Goal: Transaction & Acquisition: Book appointment/travel/reservation

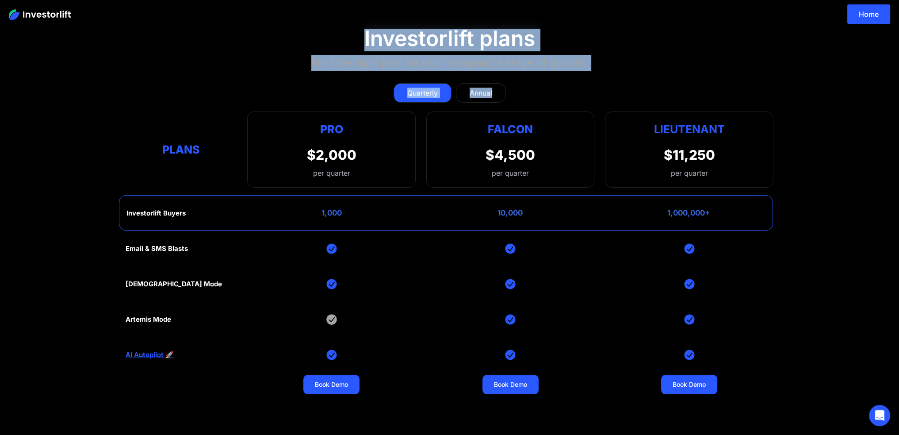
drag, startPoint x: 397, startPoint y: 46, endPoint x: 636, endPoint y: 68, distance: 240.2
click at [636, 68] on section "Investorlift plans Find the right plan for your company's stage of growth. Quar…" at bounding box center [449, 245] width 899 height 483
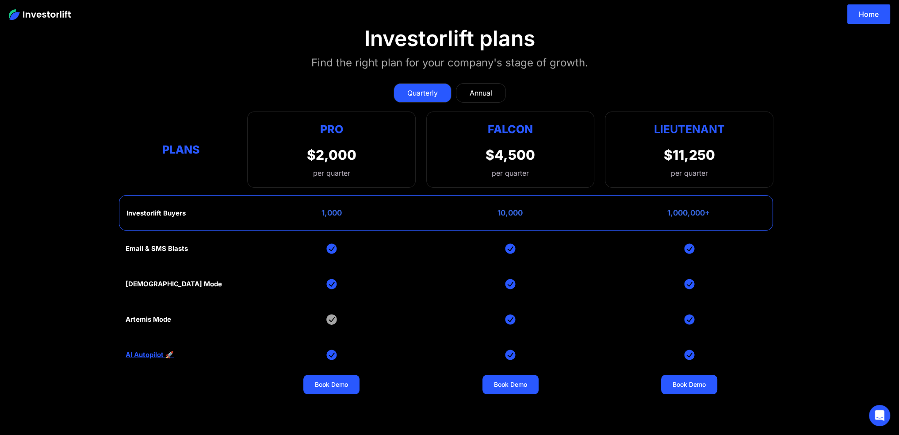
click at [637, 60] on section "Investorlift plans Find the right plan for your company's stage of growth. Quar…" at bounding box center [449, 245] width 899 height 483
click at [816, 230] on section "Investorlift plans Find the right plan for your company's stage of growth. Quar…" at bounding box center [449, 245] width 899 height 483
click at [146, 317] on div "Artemis Mode" at bounding box center [149, 319] width 46 height 8
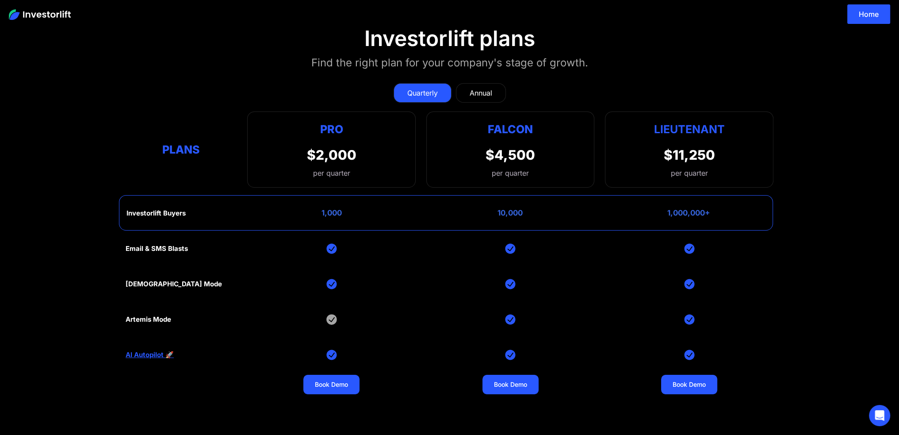
click at [157, 317] on div "Artemis Mode" at bounding box center [149, 319] width 46 height 8
click at [178, 319] on div "Email & SMS Blasts God Mode Artemis Mode AI Autopilot 🚀 Book Demo Book Demo Boo…" at bounding box center [450, 355] width 648 height 248
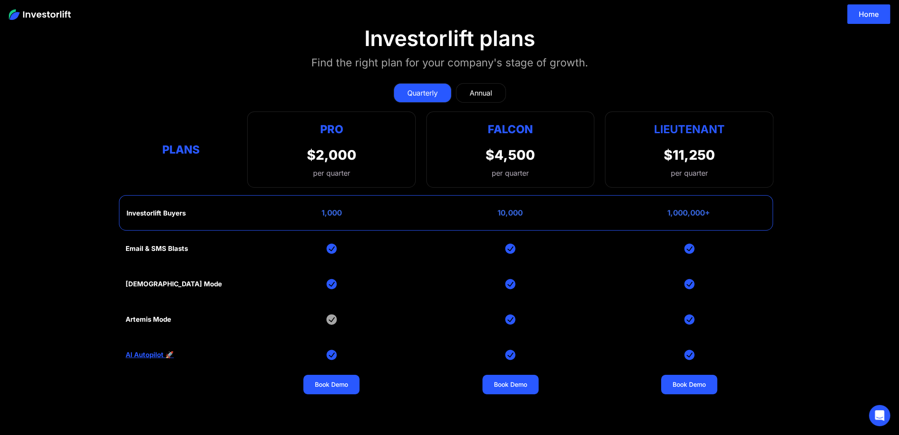
click at [164, 354] on link "AI Autopilot 🚀" at bounding box center [150, 355] width 48 height 8
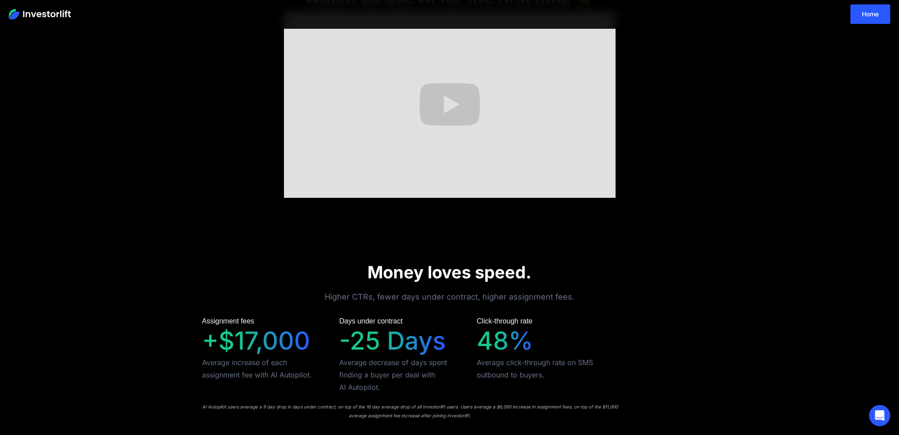
scroll to position [531, 0]
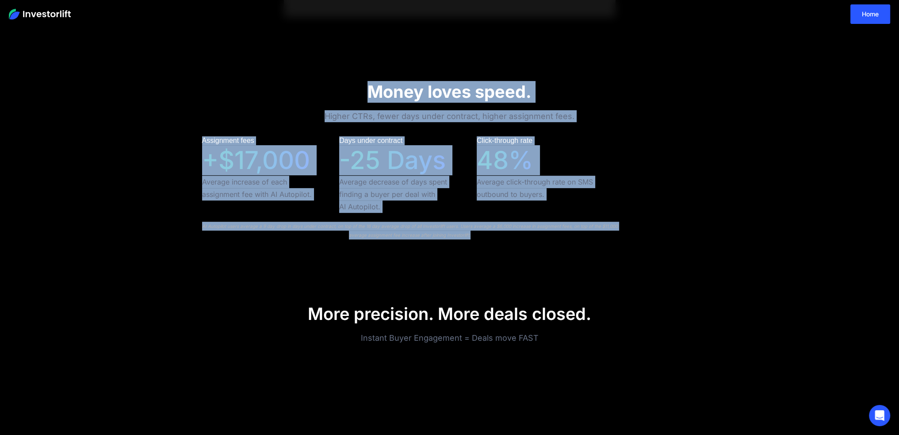
drag, startPoint x: 369, startPoint y: 89, endPoint x: 503, endPoint y: 251, distance: 210.2
click at [503, 251] on div "Money loves speed. Higher CTRs, fewer days under contract, higher assignment fe…" at bounding box center [450, 159] width 566 height 257
click at [501, 250] on div "Money loves speed. Higher CTRs, fewer days under contract, higher assignment fe…" at bounding box center [450, 159] width 566 height 257
click at [500, 246] on div "Money loves speed. Higher CTRs, fewer days under contract, higher assignment fe…" at bounding box center [450, 159] width 566 height 257
drag, startPoint x: 505, startPoint y: 241, endPoint x: 367, endPoint y: 92, distance: 203.4
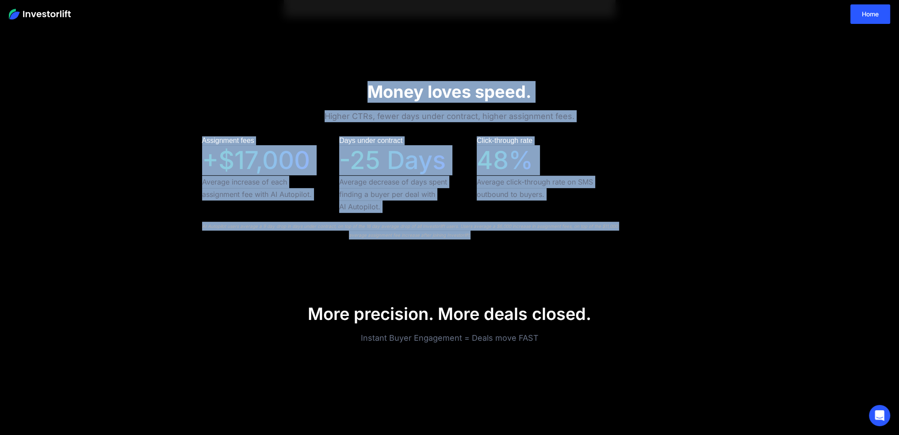
click at [367, 92] on div "Money loves speed. Higher CTRs, fewer days under contract, higher assignment fe…" at bounding box center [450, 159] width 566 height 257
click at [367, 92] on strong "Money loves speed." at bounding box center [449, 91] width 164 height 20
drag, startPoint x: 367, startPoint y: 92, endPoint x: 502, endPoint y: 243, distance: 202.9
click at [502, 243] on div "Money loves speed. Higher CTRs, fewer days under contract, higher assignment fe…" at bounding box center [450, 159] width 566 height 257
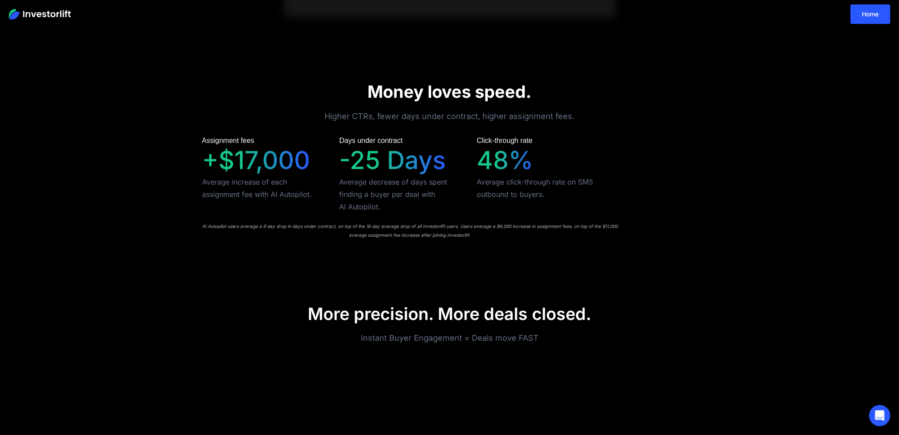
click at [598, 228] on div "AI Autopilot users average a 9 day drop in days under contract, on top of the 1…" at bounding box center [410, 231] width 416 height 18
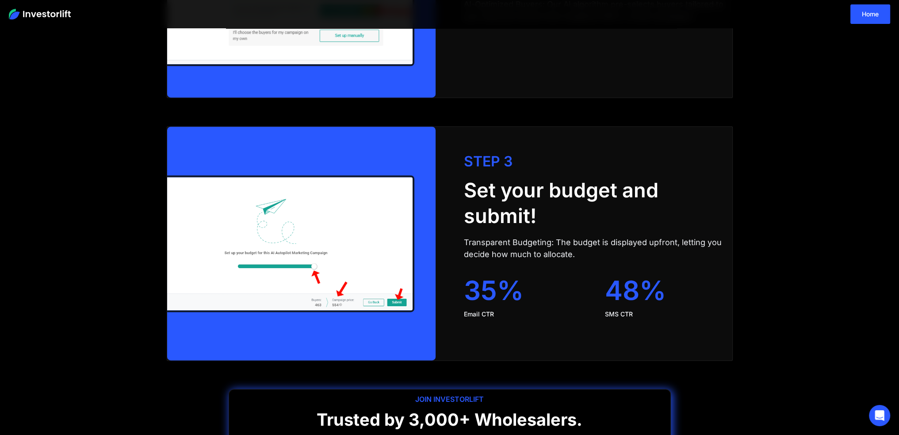
scroll to position [1765, 0]
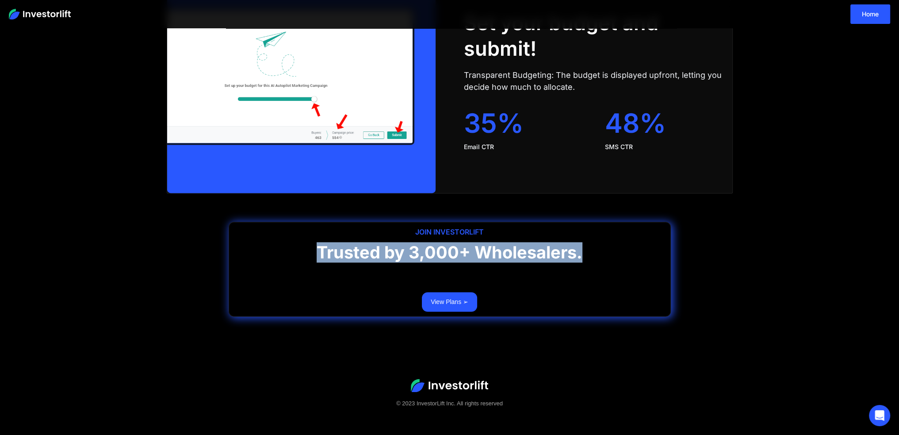
drag, startPoint x: 337, startPoint y: 253, endPoint x: 615, endPoint y: 257, distance: 278.6
click at [615, 257] on h1 "Trusted by 3,000+ Wholesalers." at bounding box center [449, 254] width 441 height 24
click at [615, 258] on h1 "Trusted by 3,000+ Wholesalers." at bounding box center [449, 254] width 441 height 24
click at [453, 301] on link "View Plans ➢" at bounding box center [449, 301] width 55 height 19
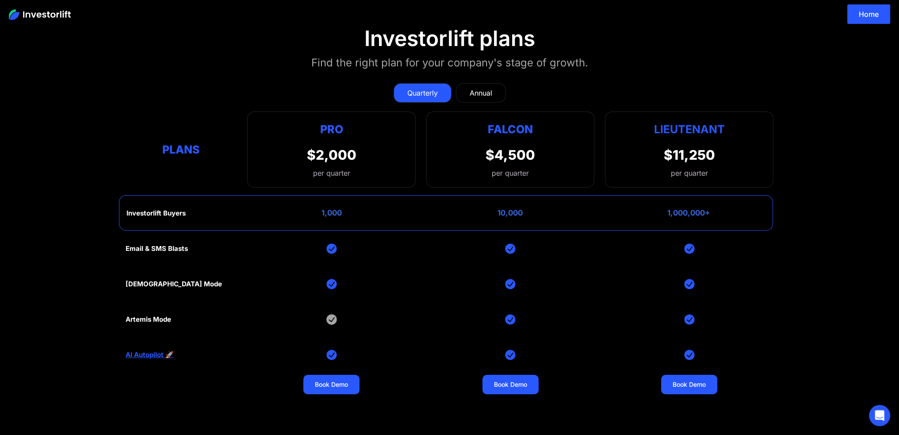
click at [484, 90] on div "Annual" at bounding box center [481, 93] width 23 height 11
click at [433, 93] on div "Quarterly" at bounding box center [422, 93] width 31 height 11
click at [63, 14] on img at bounding box center [40, 14] width 62 height 11
click at [63, 13] on img at bounding box center [40, 14] width 62 height 11
click at [52, 15] on img at bounding box center [40, 14] width 62 height 11
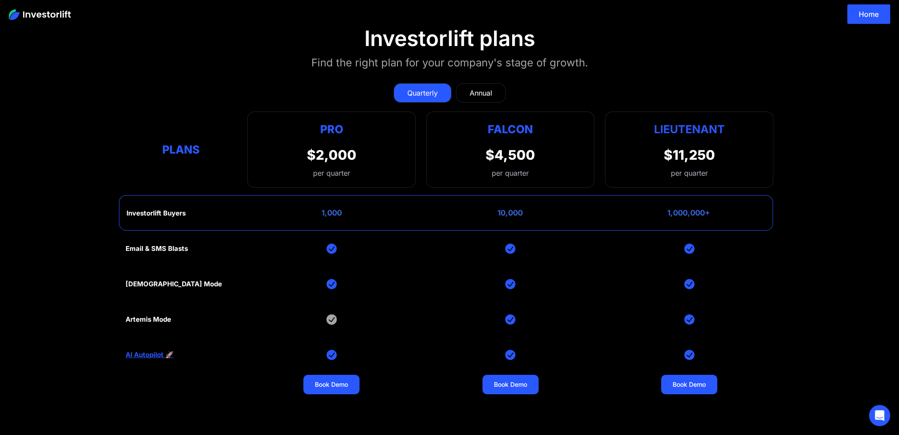
drag, startPoint x: 56, startPoint y: 17, endPoint x: 88, endPoint y: 2, distance: 35.8
click at [56, 17] on img at bounding box center [40, 14] width 62 height 11
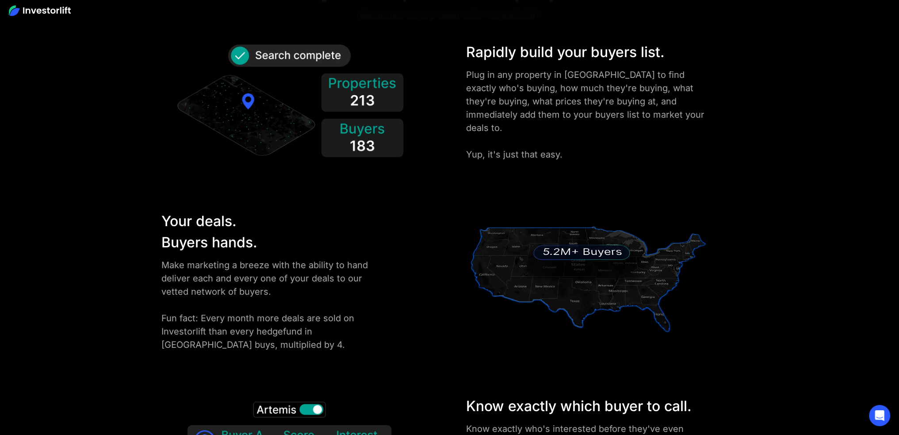
scroll to position [1371, 0]
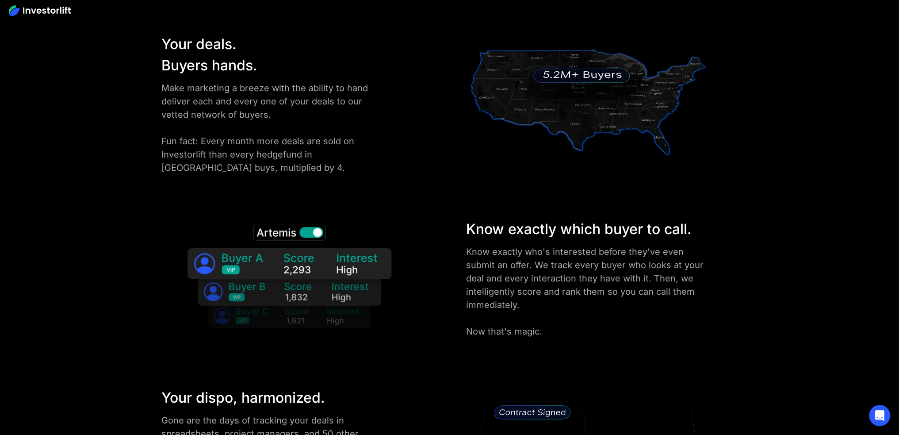
click at [357, 148] on div "Make marketing a breeze with the ability to hand deliver each and every one of …" at bounding box center [276, 127] width 230 height 93
click at [377, 144] on div "Make marketing a breeze with the ability to hand deliver each and every one of …" at bounding box center [276, 127] width 230 height 93
click at [390, 133] on div "Make marketing a breeze with the ability to hand deliver each and every one of …" at bounding box center [276, 127] width 230 height 93
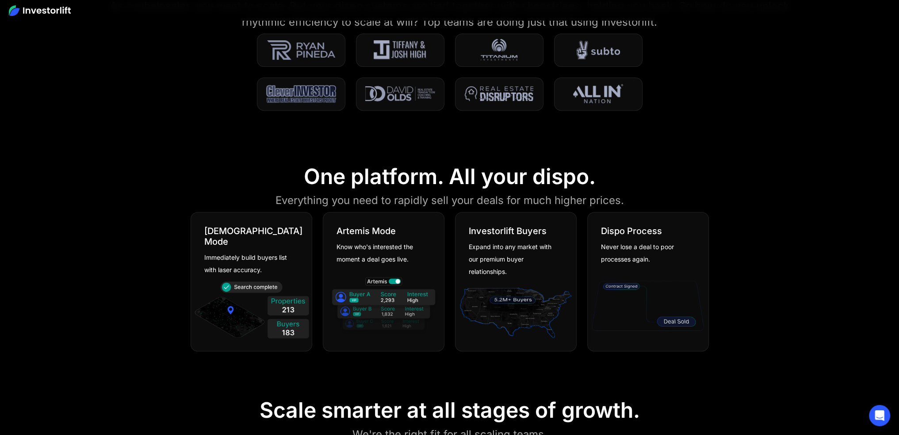
scroll to position [707, 0]
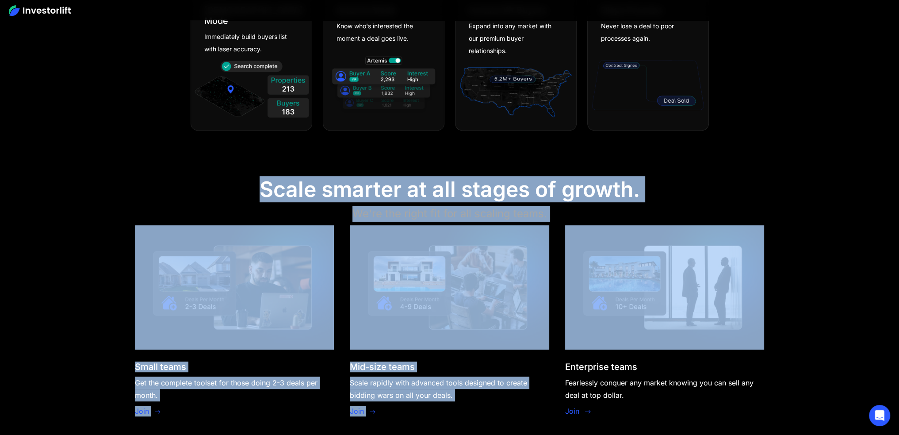
drag, startPoint x: 258, startPoint y: 188, endPoint x: 621, endPoint y: 222, distance: 364.6
click at [621, 222] on section "Scale smarter at all stages of growth. We're the right fit for all scaling team…" at bounding box center [449, 298] width 899 height 287
click at [617, 214] on section "Scale smarter at all stages of growth. We're the right fit for all scaling team…" at bounding box center [449, 298] width 899 height 287
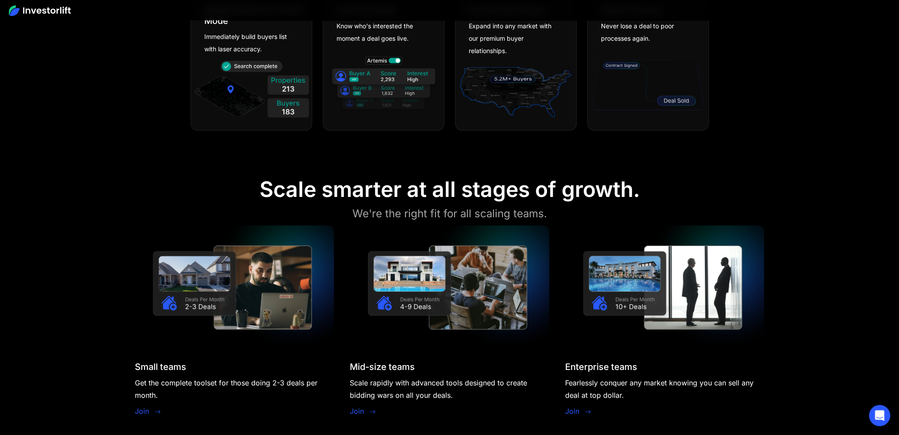
click at [570, 210] on section "Scale smarter at all stages of growth. We're the right fit for all scaling team…" at bounding box center [449, 298] width 899 height 287
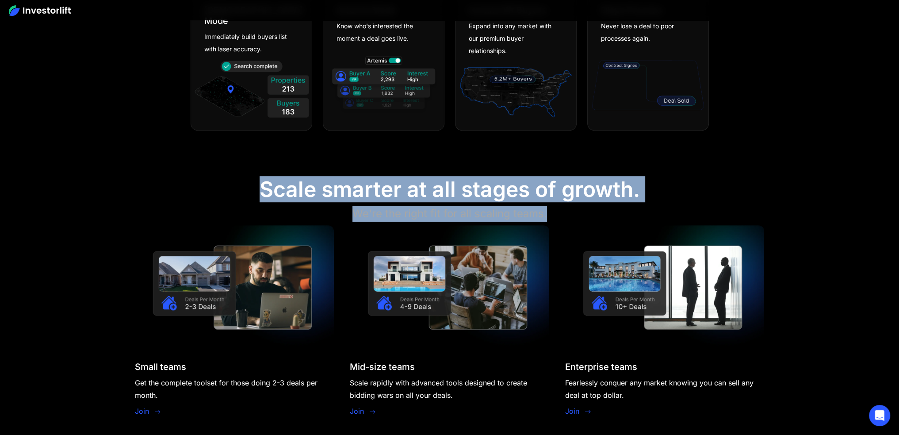
drag, startPoint x: 525, startPoint y: 213, endPoint x: 235, endPoint y: 199, distance: 290.4
click at [235, 199] on section "Scale smarter at all stages of growth. We're the right fit for all scaling team…" at bounding box center [449, 298] width 899 height 287
click at [238, 199] on section "Scale smarter at all stages of growth. We're the right fit for all scaling team…" at bounding box center [449, 298] width 899 height 287
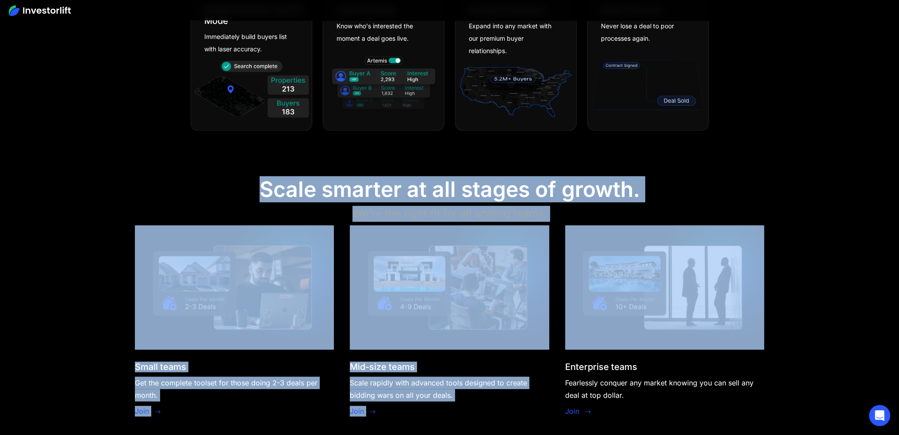
drag, startPoint x: 250, startPoint y: 196, endPoint x: 592, endPoint y: 216, distance: 342.8
click at [592, 216] on section "Scale smarter at all stages of growth. We're the right fit for all scaling team…" at bounding box center [449, 298] width 899 height 287
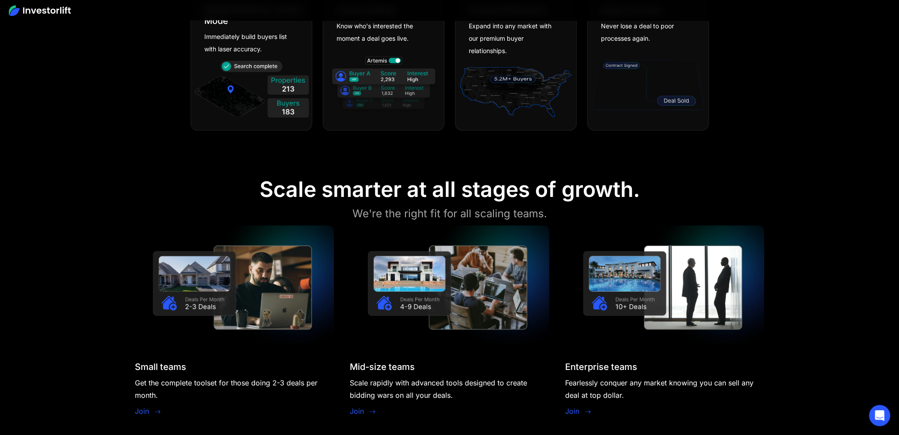
click at [592, 216] on section "Scale smarter at all stages of growth. We're the right fit for all scaling team…" at bounding box center [449, 298] width 899 height 287
click at [590, 215] on section "Scale smarter at all stages of growth. We're the right fit for all scaling team…" at bounding box center [449, 298] width 899 height 287
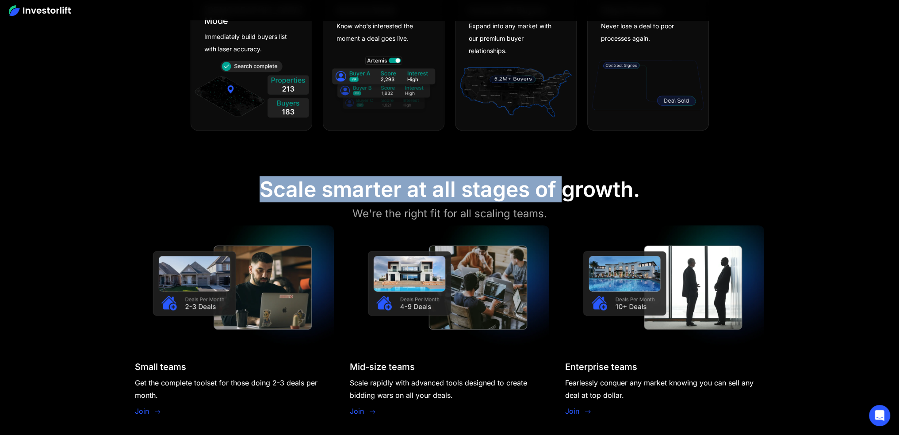
drag, startPoint x: 556, startPoint y: 212, endPoint x: 247, endPoint y: 194, distance: 309.6
click at [247, 194] on section "Scale smarter at all stages of growth. We're the right fit for all scaling team…" at bounding box center [449, 298] width 899 height 287
click at [249, 195] on section "Scale smarter at all stages of growth. We're the right fit for all scaling team…" at bounding box center [449, 298] width 899 height 287
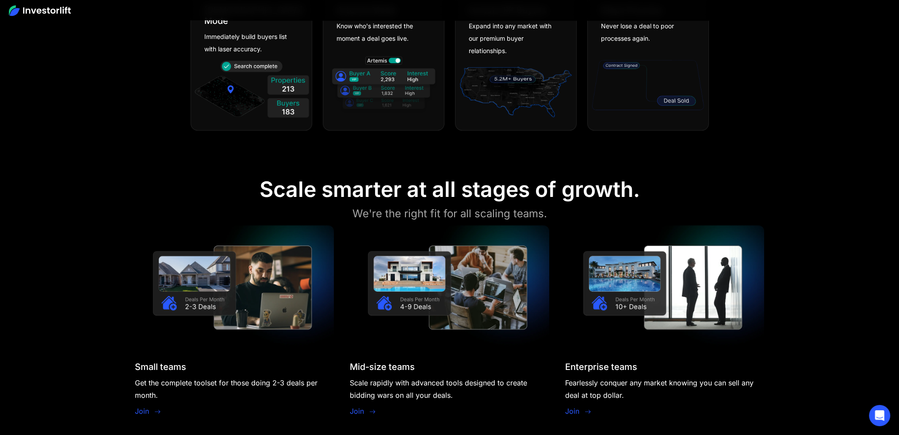
click at [263, 195] on section "Scale smarter at all stages of growth. We're the right fit for all scaling team…" at bounding box center [449, 298] width 899 height 287
click at [345, 202] on div "Scale smarter at all stages of growth." at bounding box center [450, 189] width 380 height 26
drag, startPoint x: 610, startPoint y: 224, endPoint x: 626, endPoint y: 224, distance: 15.5
click at [625, 224] on section "Scale smarter at all stages of growth. We're the right fit for all scaling team…" at bounding box center [449, 298] width 899 height 287
click at [626, 224] on section "Scale smarter at all stages of growth. We're the right fit for all scaling team…" at bounding box center [449, 298] width 899 height 287
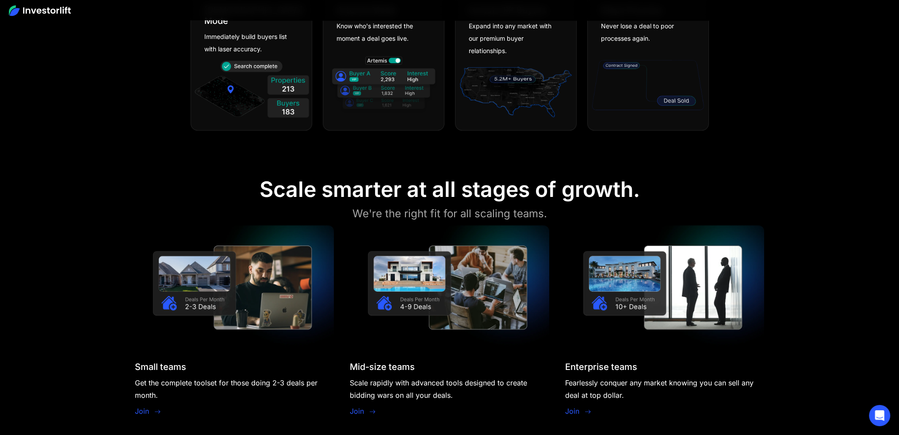
click at [626, 215] on section "Scale smarter at all stages of growth. We're the right fit for all scaling team…" at bounding box center [449, 298] width 899 height 287
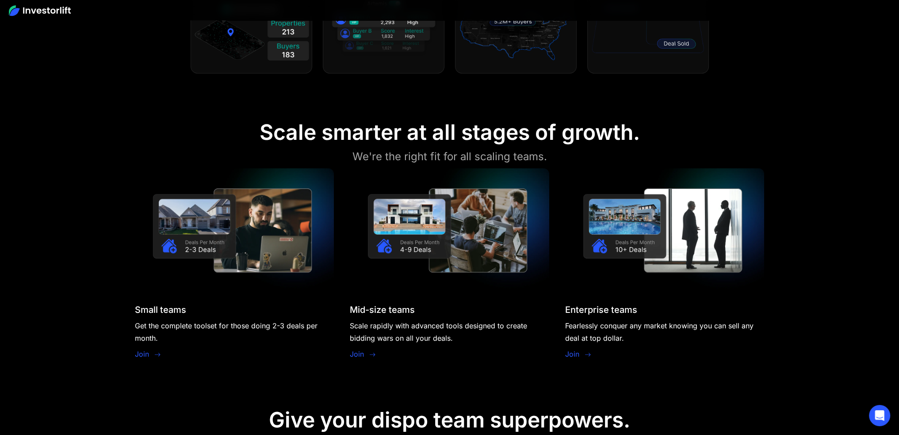
scroll to position [840, 0]
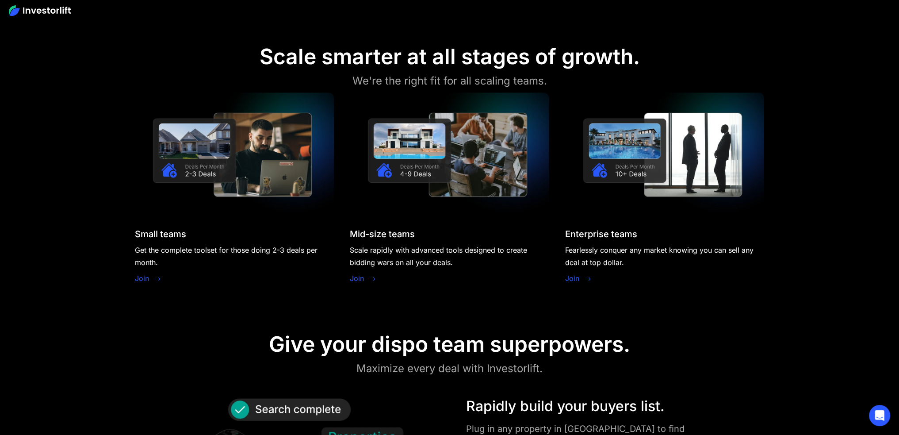
click at [143, 278] on link "Join" at bounding box center [142, 278] width 14 height 11
